Goal: Check status: Check status

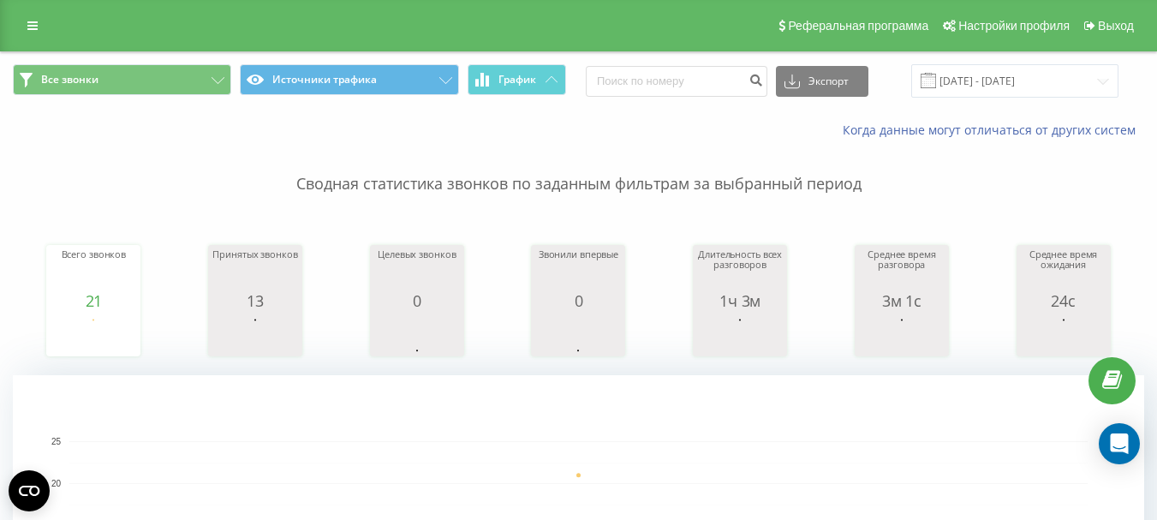
click at [1081, 74] on input "[DATE] - [DATE]" at bounding box center [1014, 80] width 207 height 33
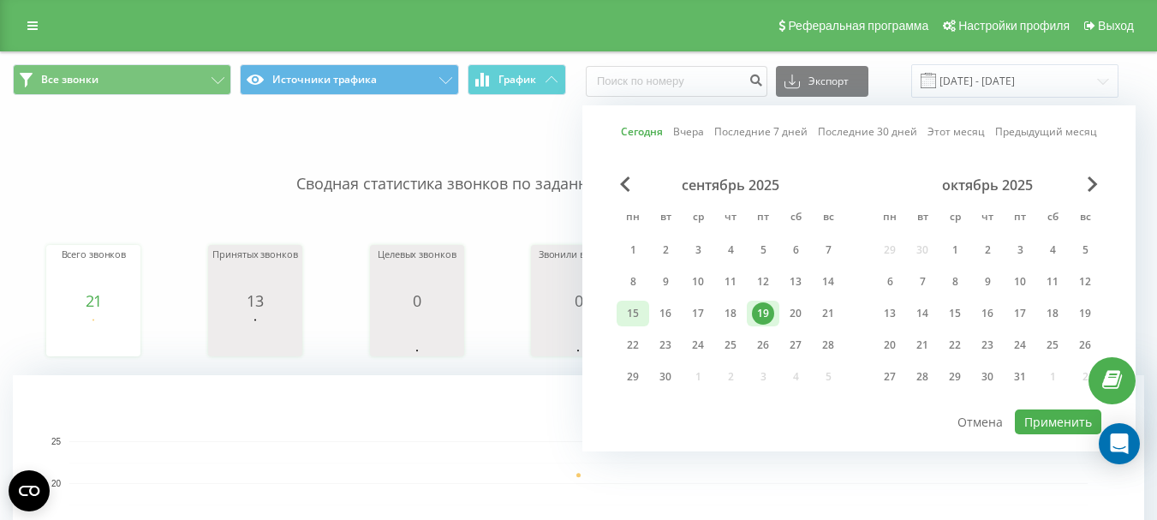
click at [634, 309] on div "15" at bounding box center [633, 313] width 22 height 22
click at [756, 317] on div "19" at bounding box center [763, 313] width 22 height 22
click at [1034, 419] on button "Применить" at bounding box center [1058, 421] width 86 height 25
type input "[DATE] - [DATE]"
